Goal: Task Accomplishment & Management: Use online tool/utility

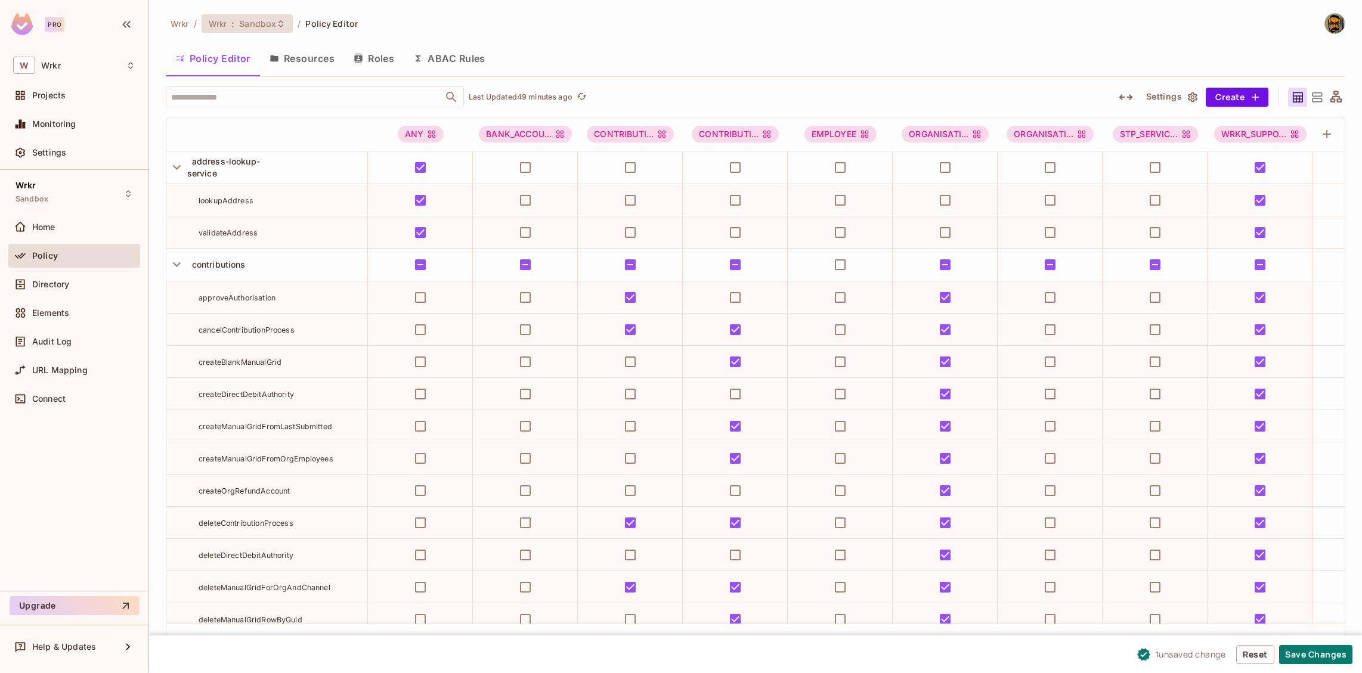
scroll to position [3254, 0]
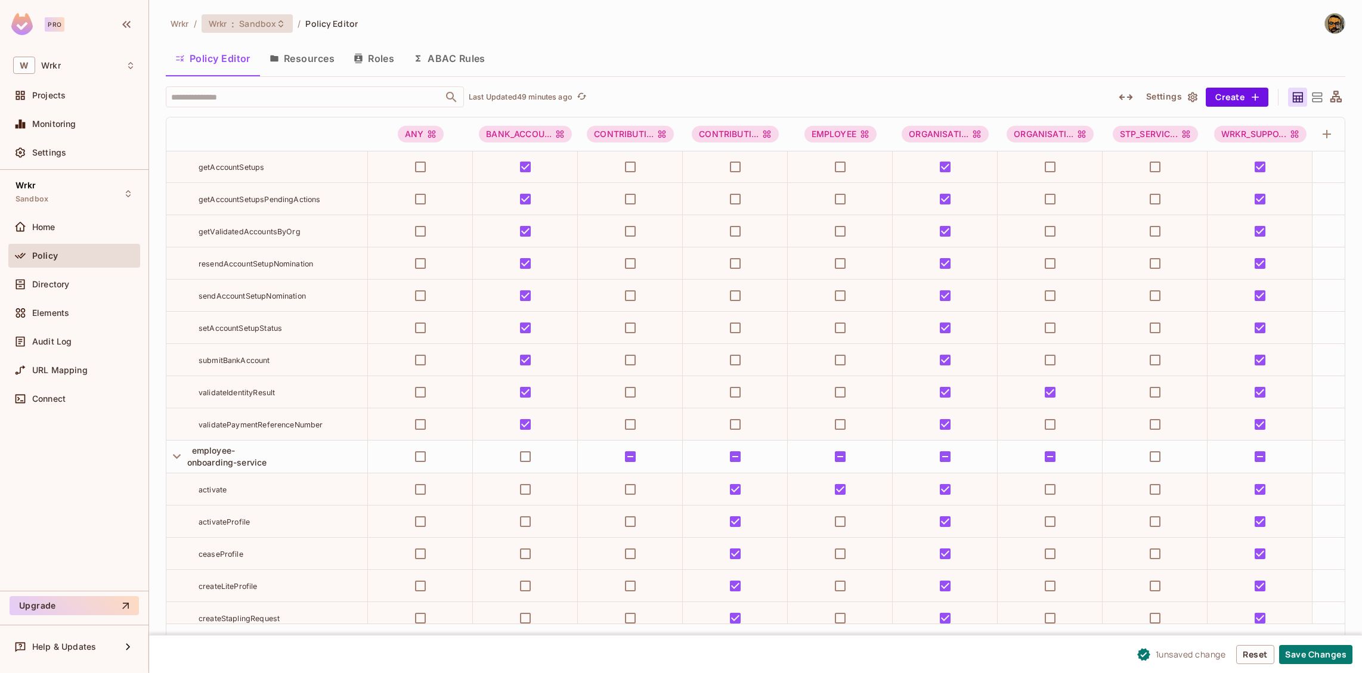
click at [249, 26] on span "Sandbox" at bounding box center [257, 23] width 37 height 11
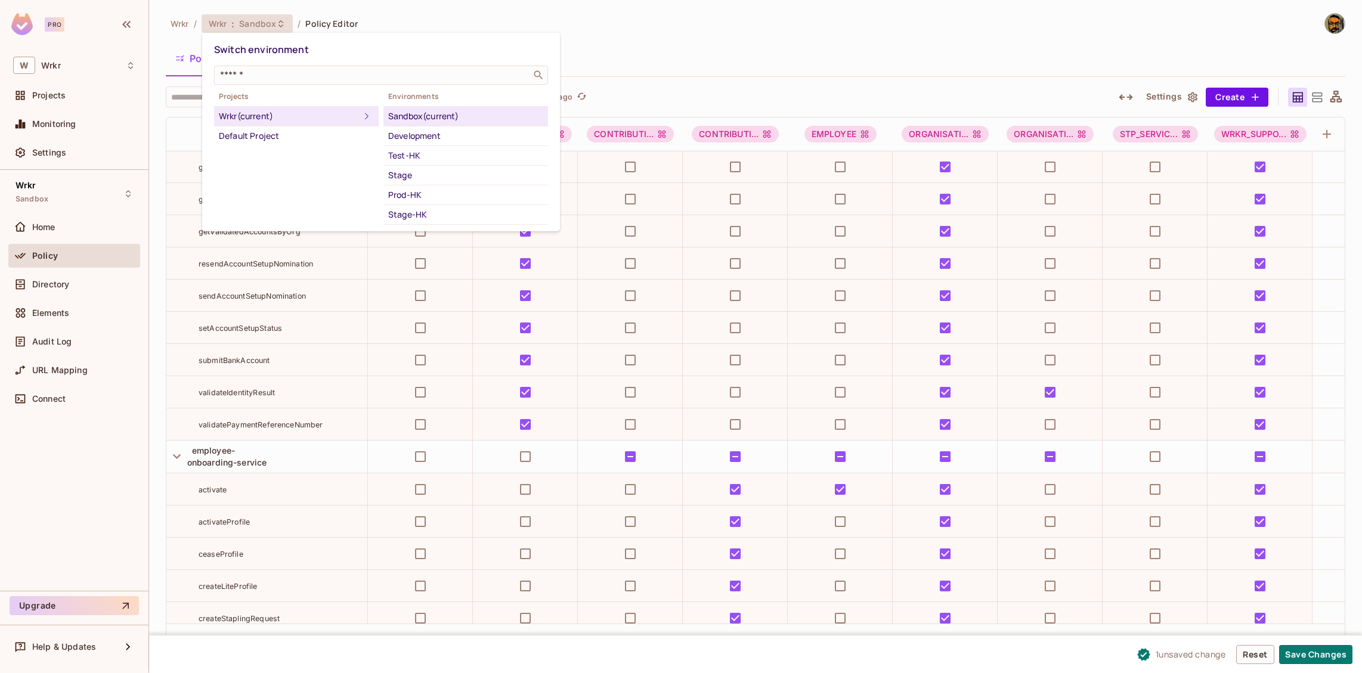
click at [58, 197] on div at bounding box center [681, 336] width 1362 height 673
click at [78, 197] on div at bounding box center [681, 336] width 1362 height 673
click at [35, 188] on div at bounding box center [681, 336] width 1362 height 673
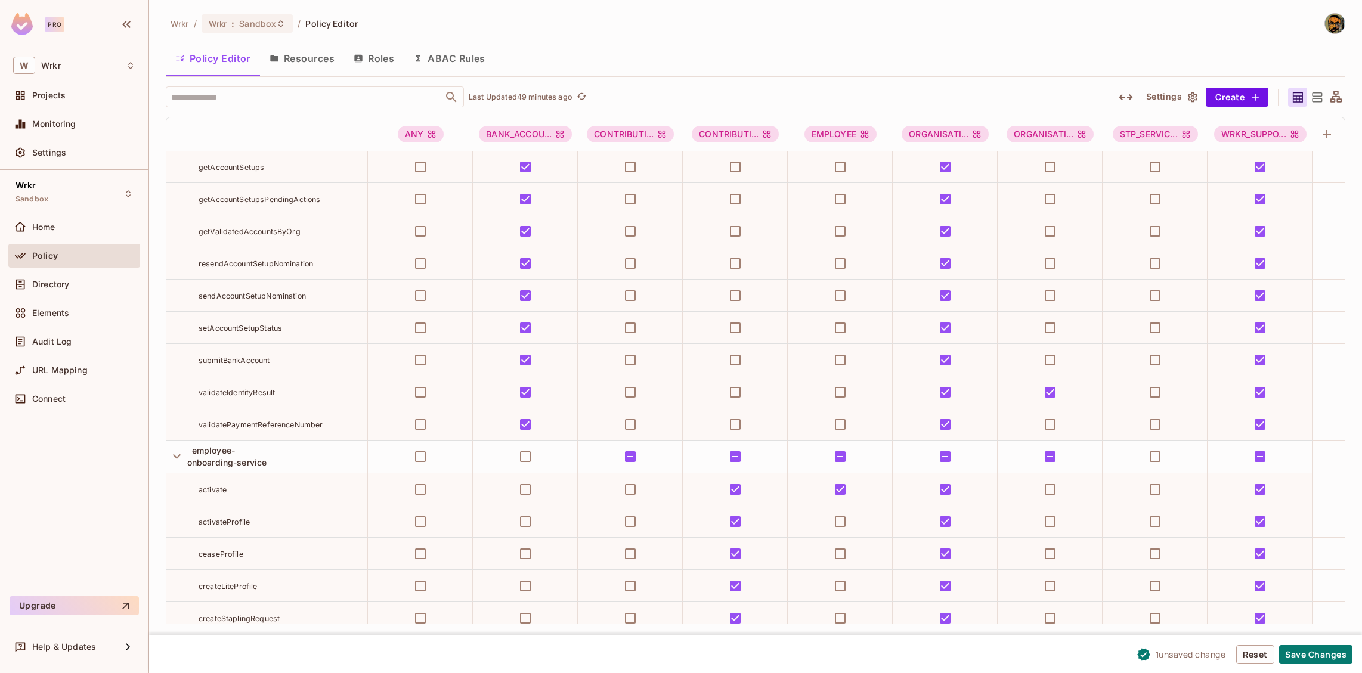
click at [100, 188] on div at bounding box center [681, 336] width 1362 height 673
click at [126, 192] on icon at bounding box center [128, 193] width 5 height 7
click at [18, 194] on div at bounding box center [681, 336] width 1362 height 673
click at [18, 194] on span "Sandbox" at bounding box center [32, 199] width 33 height 10
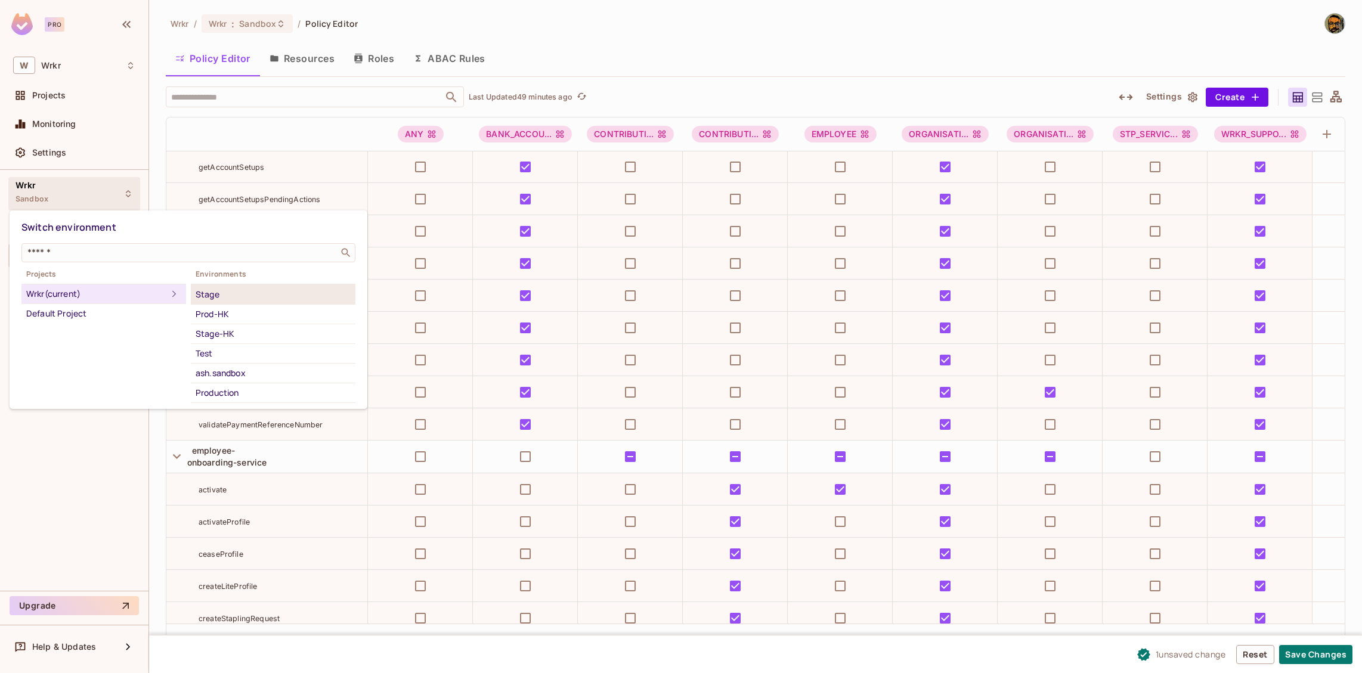
scroll to position [63, 0]
click at [228, 349] on div "Test" at bounding box center [273, 349] width 155 height 14
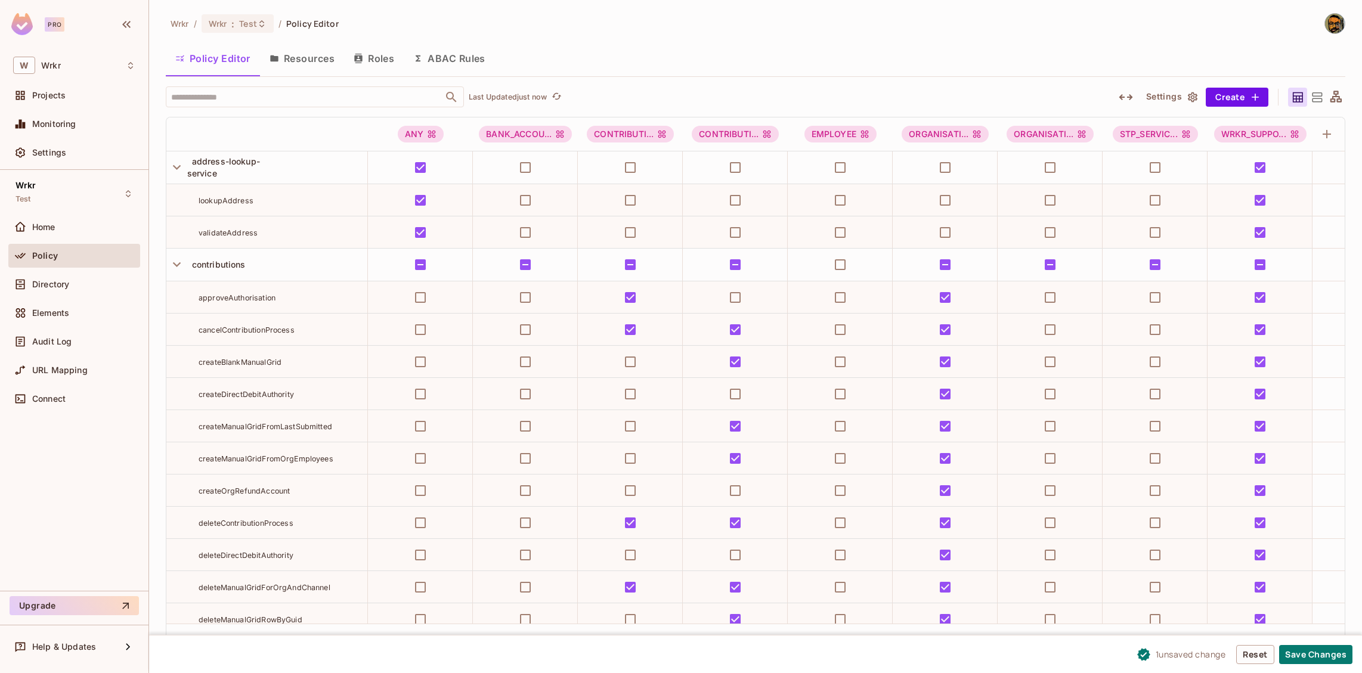
click at [672, 49] on div "Policy Editor Resources Roles ABAC Rules" at bounding box center [755, 59] width 1179 height 30
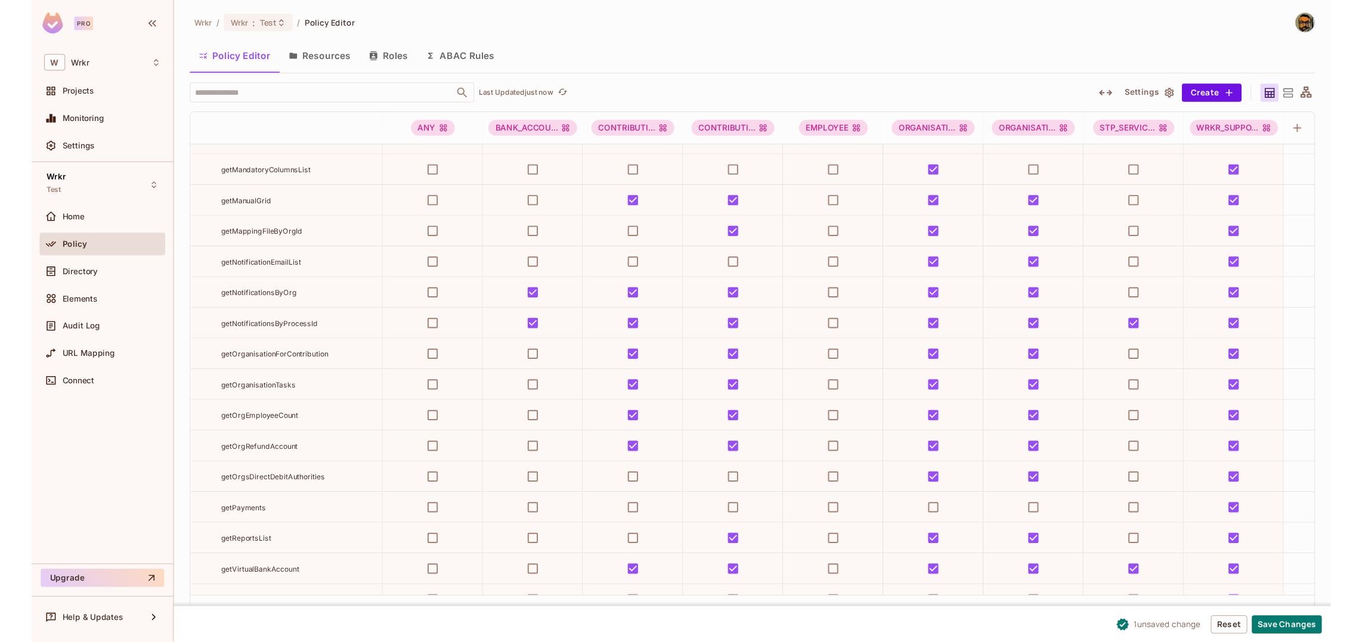
scroll to position [10909, 0]
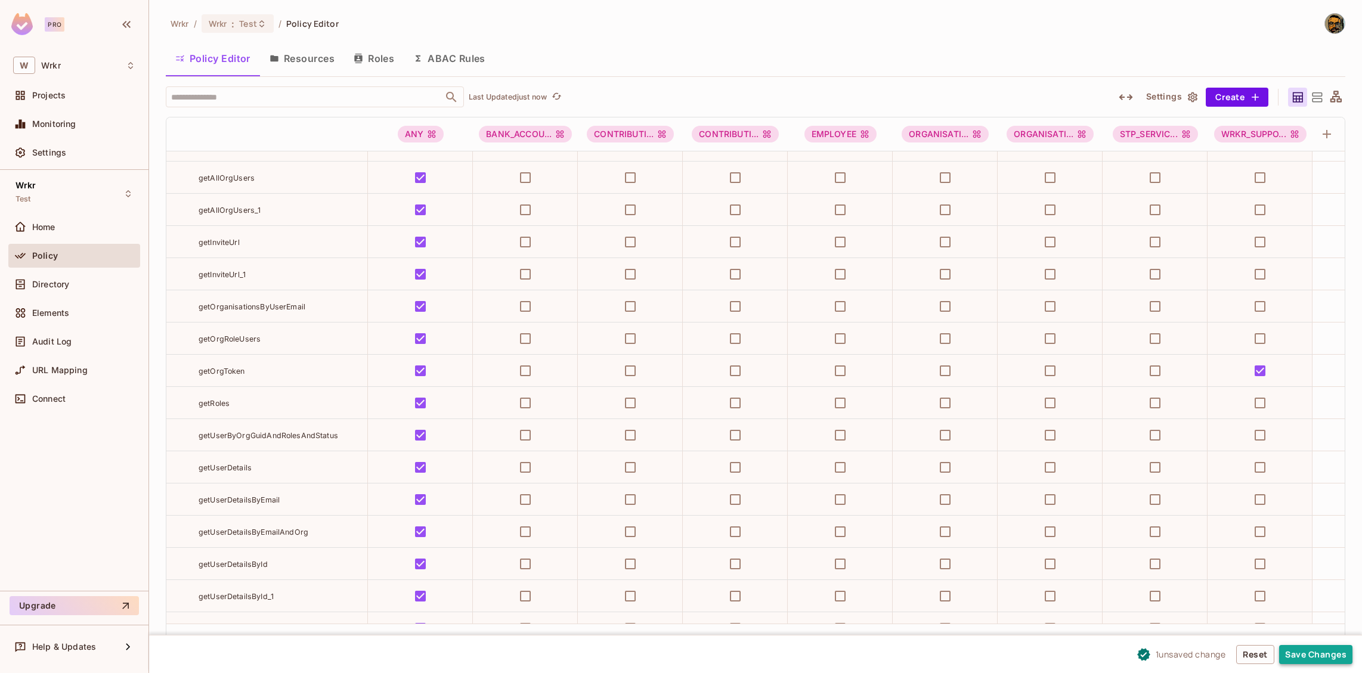
click at [1297, 658] on button "Save Changes" at bounding box center [1315, 654] width 73 height 19
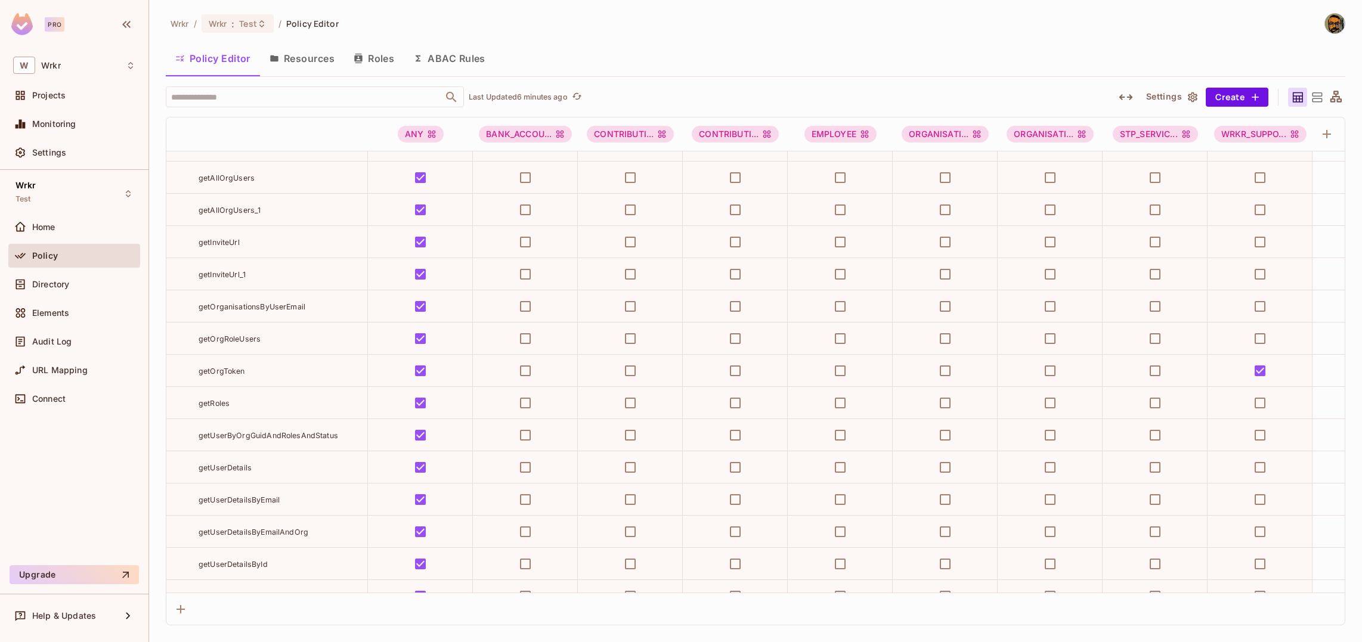
click at [663, 44] on div "Policy Editor Resources Roles ABAC Rules" at bounding box center [755, 59] width 1179 height 30
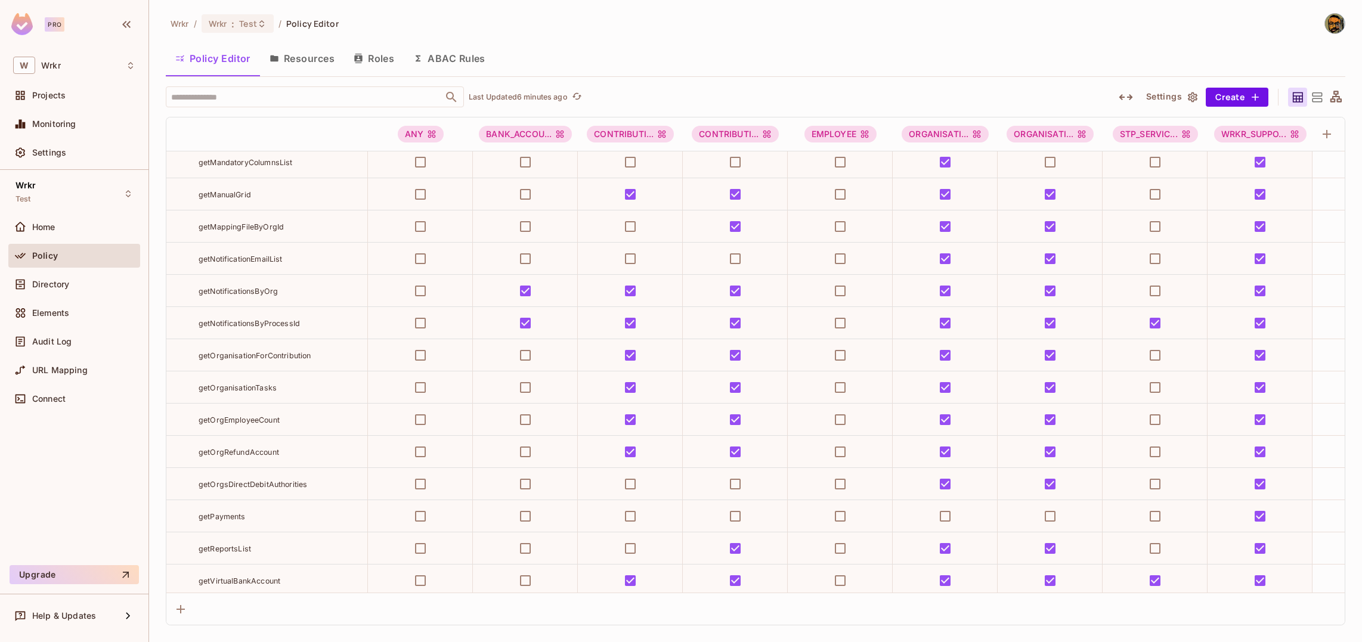
scroll to position [5932, 0]
